Goal: Answer question/provide support: Share knowledge or assist other users

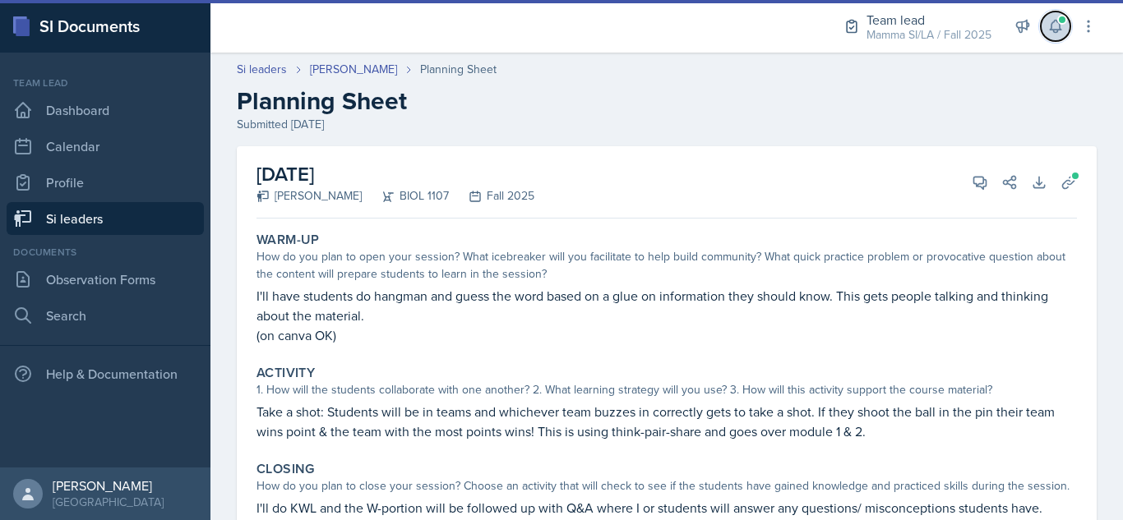
click at [1059, 35] on button at bounding box center [1056, 27] width 30 height 30
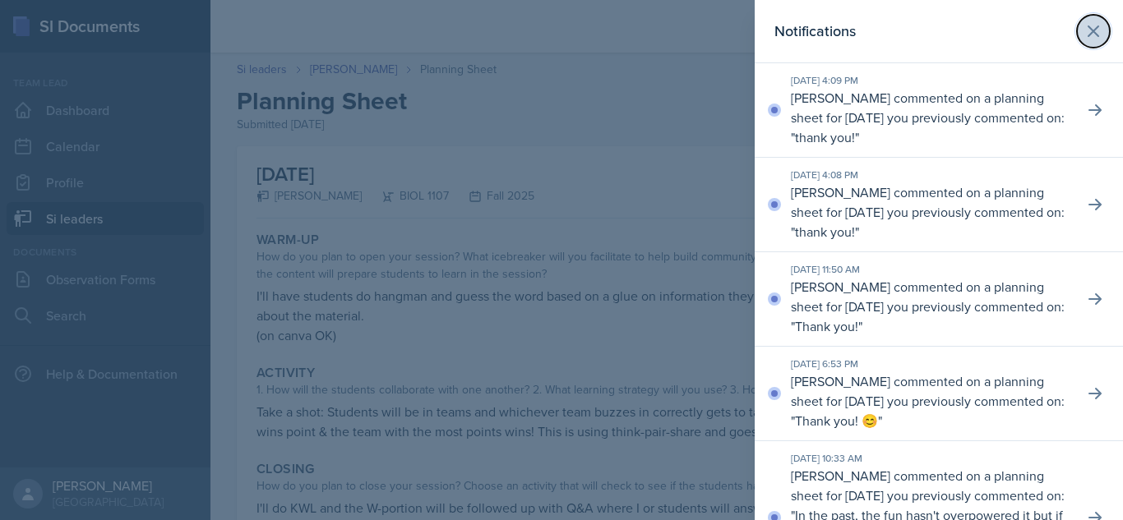
click at [1095, 26] on button at bounding box center [1093, 31] width 33 height 33
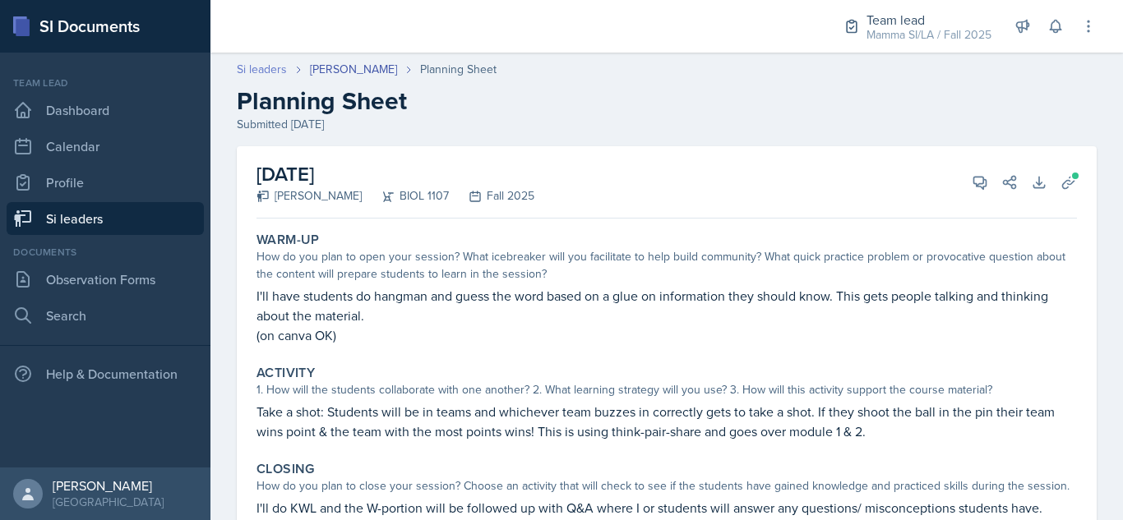
click at [270, 69] on link "Si leaders" at bounding box center [262, 69] width 50 height 17
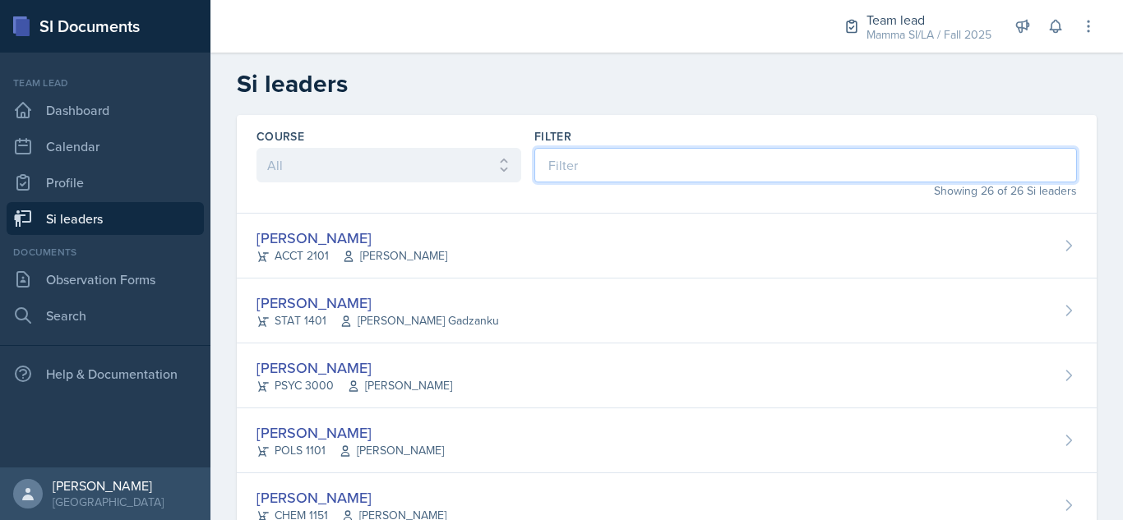
click at [553, 158] on input at bounding box center [805, 165] width 543 height 35
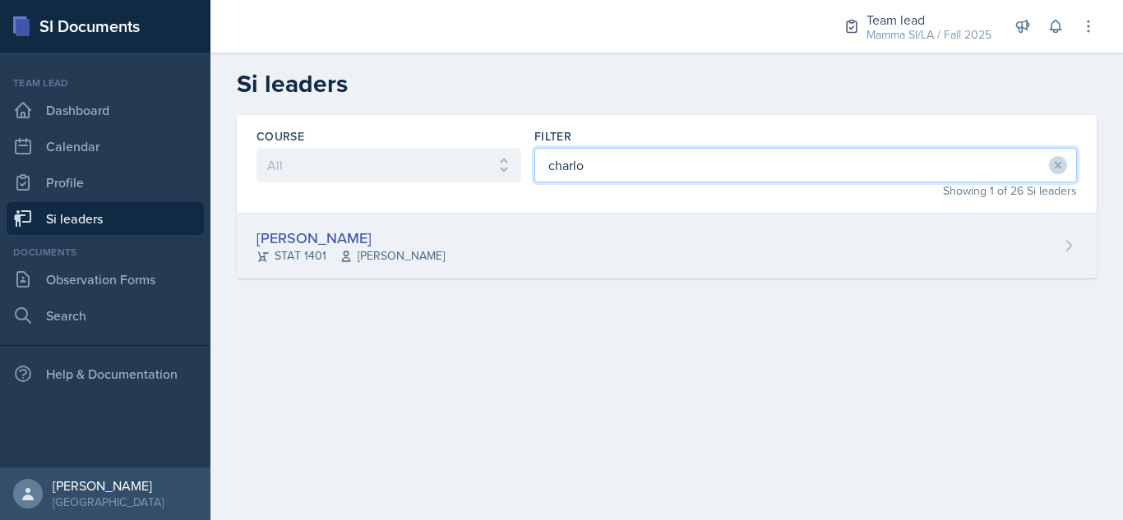
type input "charlo"
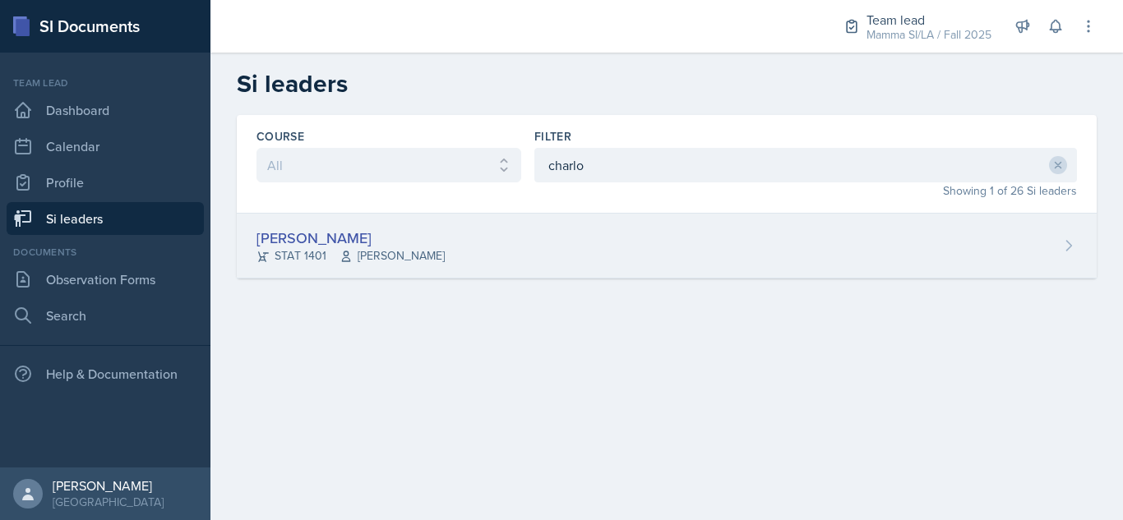
click at [474, 233] on div "[PERSON_NAME] STAT 1401 [PERSON_NAME]" at bounding box center [667, 246] width 860 height 65
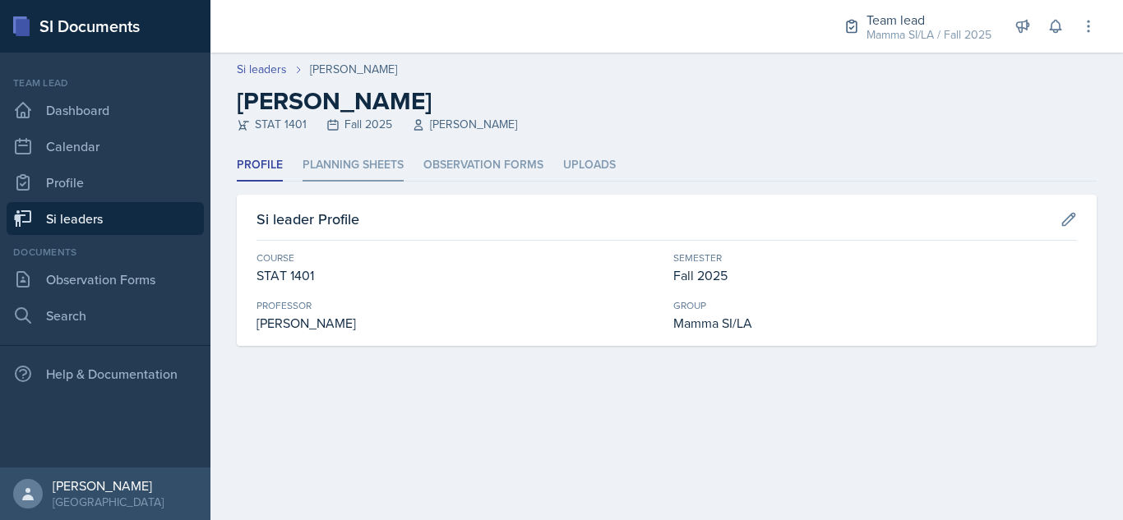
click at [367, 151] on li "Planning Sheets" at bounding box center [353, 166] width 101 height 32
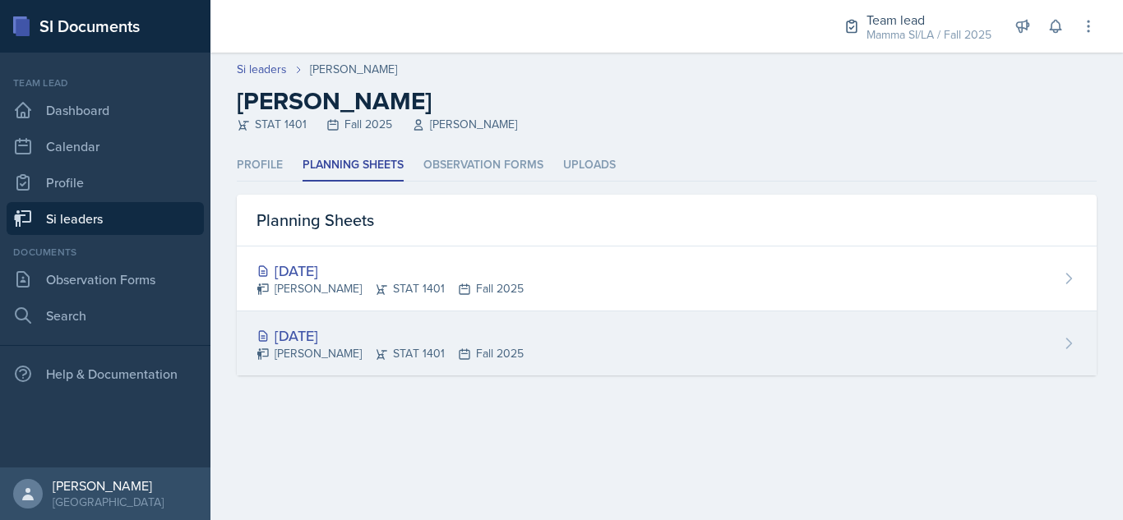
click at [543, 351] on div "[DATE] [PERSON_NAME] STAT 1401 Fall 2025" at bounding box center [667, 344] width 860 height 64
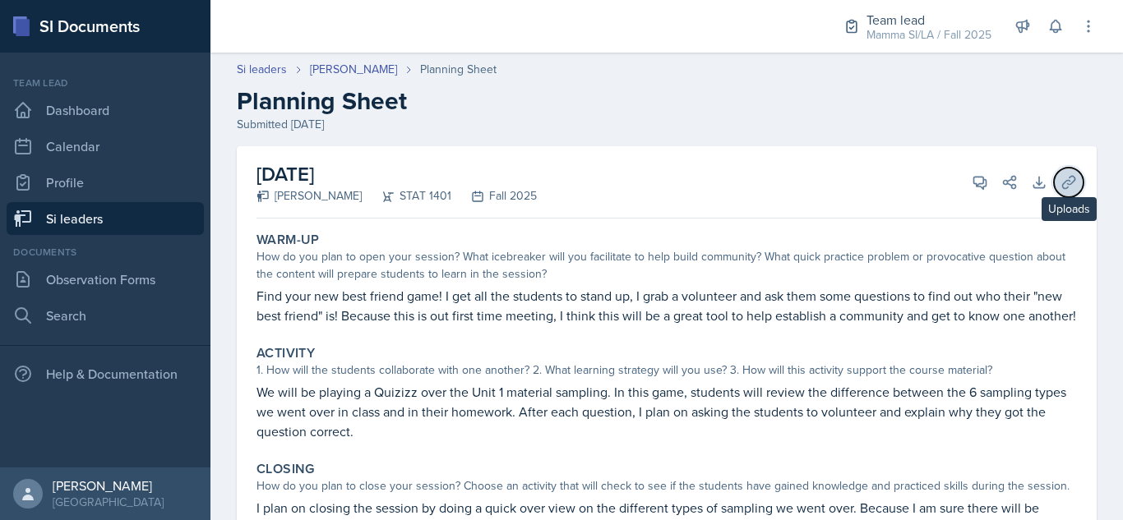
click at [1065, 178] on button "Uploads" at bounding box center [1069, 183] width 30 height 30
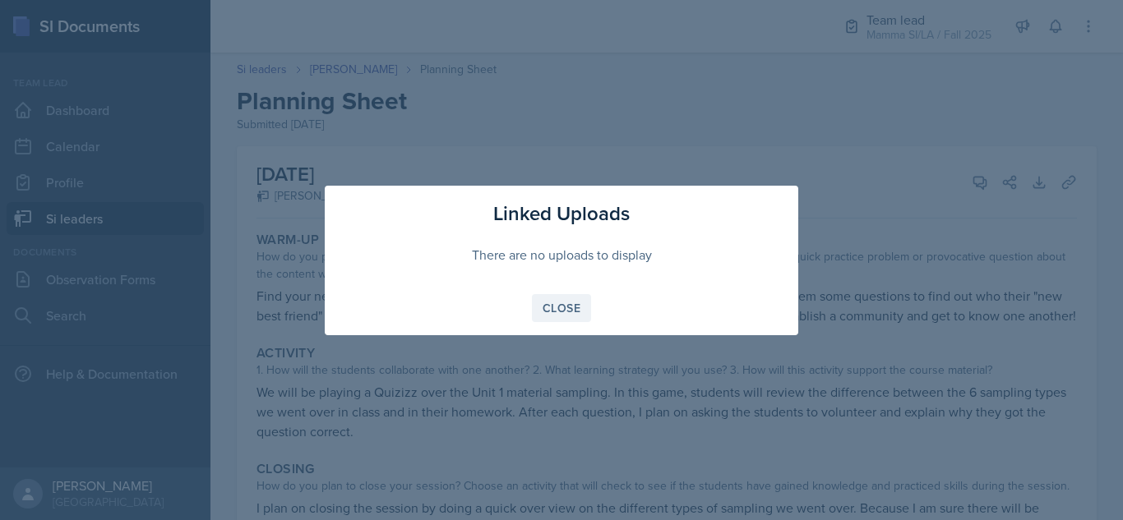
click at [555, 314] on div "Close" at bounding box center [562, 308] width 38 height 13
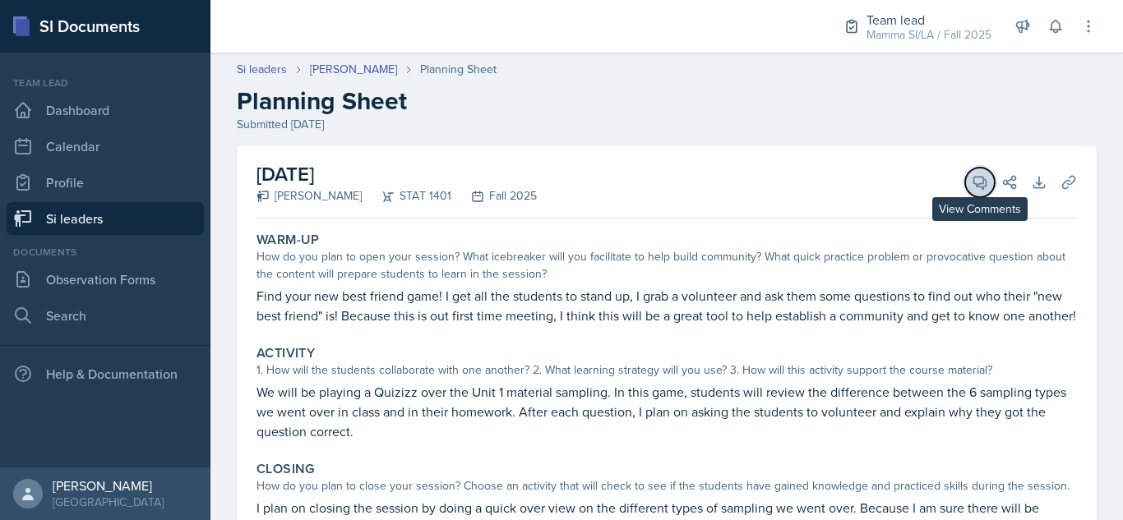
click at [971, 172] on button "View Comments" at bounding box center [980, 183] width 30 height 30
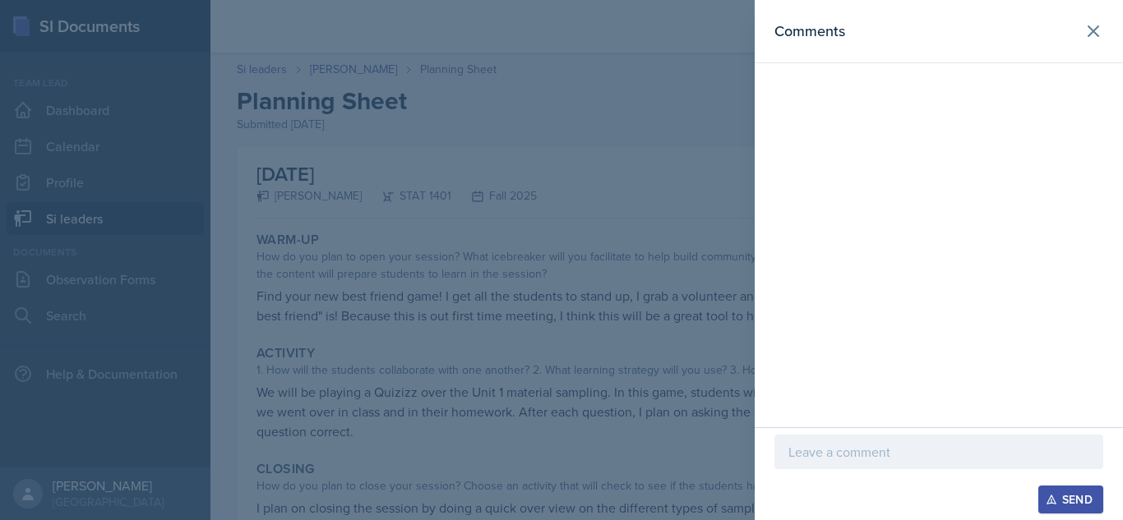
click at [865, 441] on div at bounding box center [938, 452] width 329 height 35
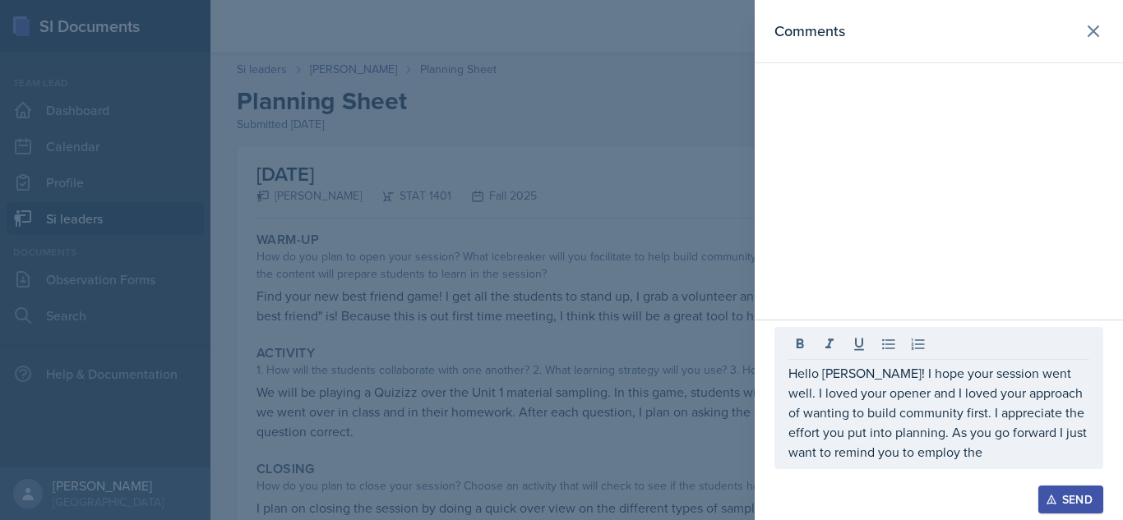
drag, startPoint x: 788, startPoint y: 381, endPoint x: 794, endPoint y: 373, distance: 9.9
click at [794, 373] on div "Hello [PERSON_NAME]! I hope your session went well. I loved your opener and I l…" at bounding box center [938, 398] width 329 height 142
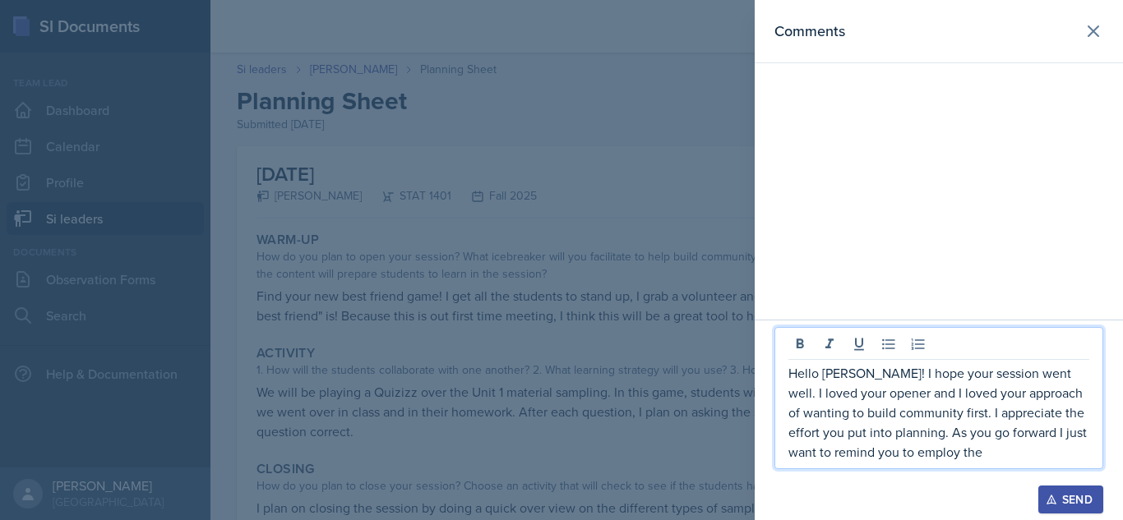
click at [794, 373] on p "Hello [PERSON_NAME]! I hope your session went well. I loved your opener and I l…" at bounding box center [938, 412] width 301 height 99
click at [987, 453] on p "Hello [PERSON_NAME]! I hope your session went well. I loved your opener and I l…" at bounding box center [938, 412] width 301 height 99
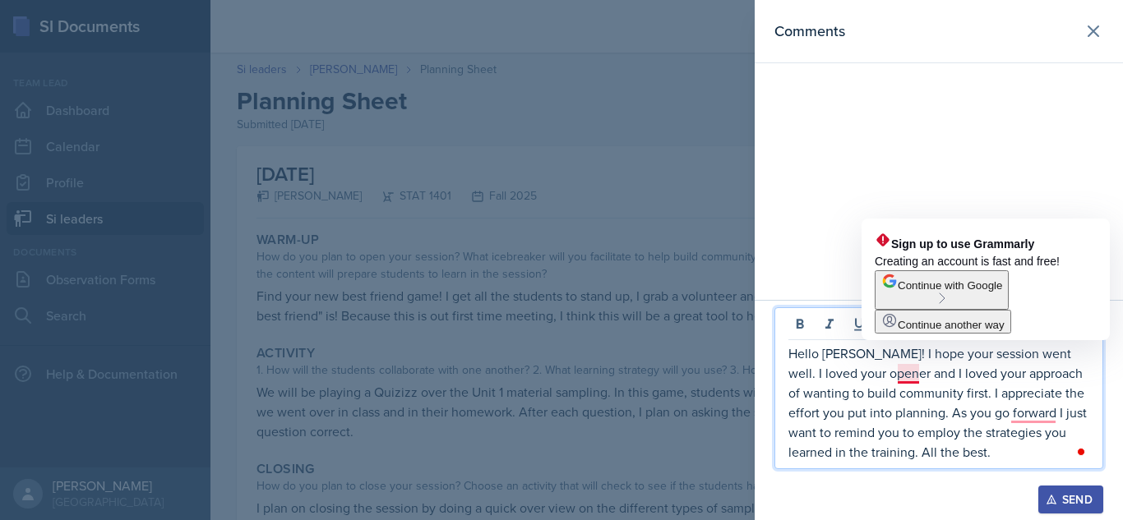
click at [899, 373] on p "Hello [PERSON_NAME]! I hope your session went well. I loved your opener and I l…" at bounding box center [938, 403] width 301 height 118
click at [892, 440] on p "Hello [PERSON_NAME]! I hope your session went well. I loved your opener and I l…" at bounding box center [938, 403] width 301 height 118
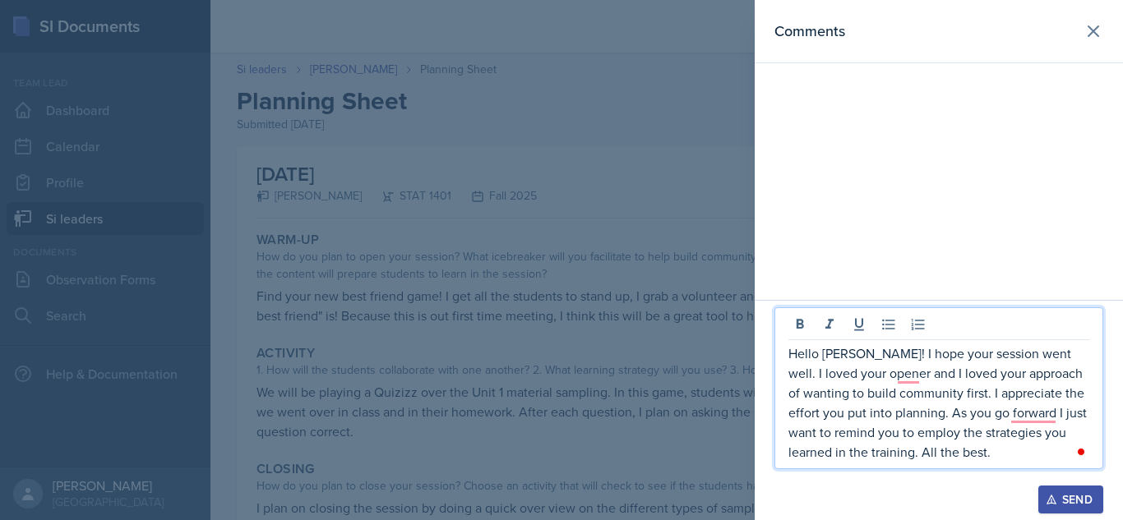
click at [1003, 452] on p "Hello [PERSON_NAME]! I hope your session went well. I loved your opener and I l…" at bounding box center [938, 403] width 301 height 118
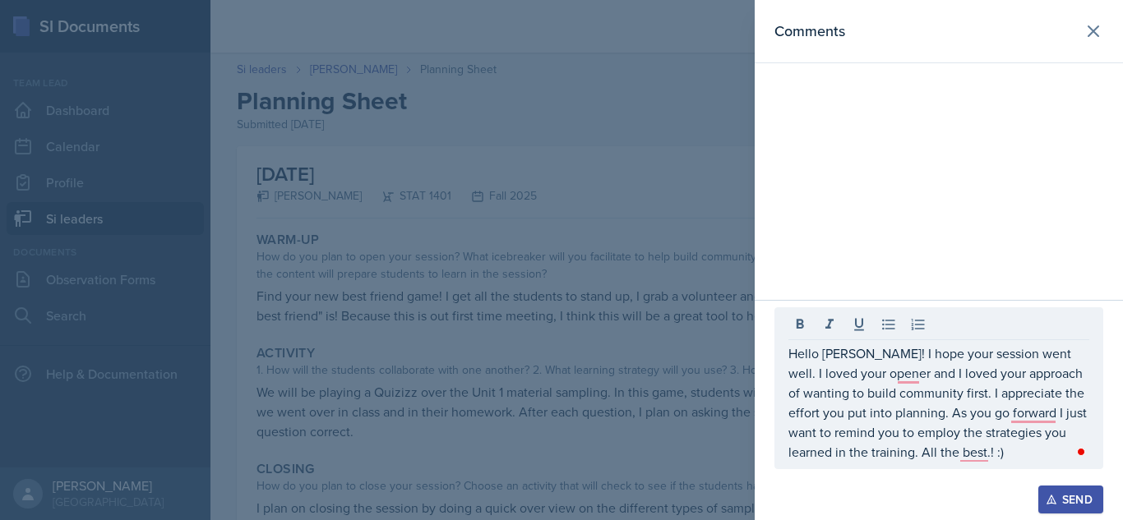
click at [1084, 503] on div "Send" at bounding box center [1071, 499] width 44 height 13
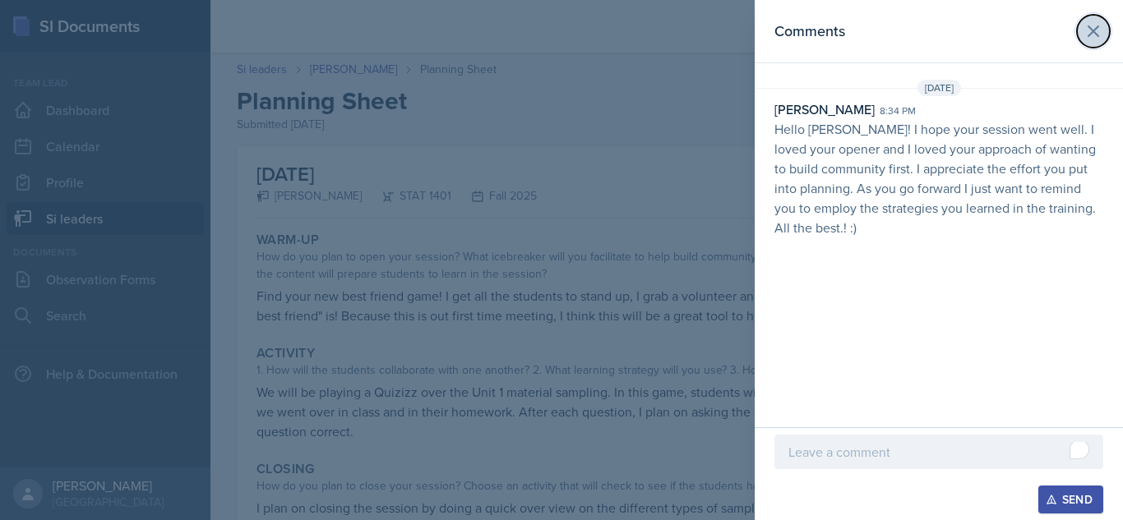
click at [1096, 33] on icon at bounding box center [1093, 31] width 10 height 10
